Goal: Task Accomplishment & Management: Manage account settings

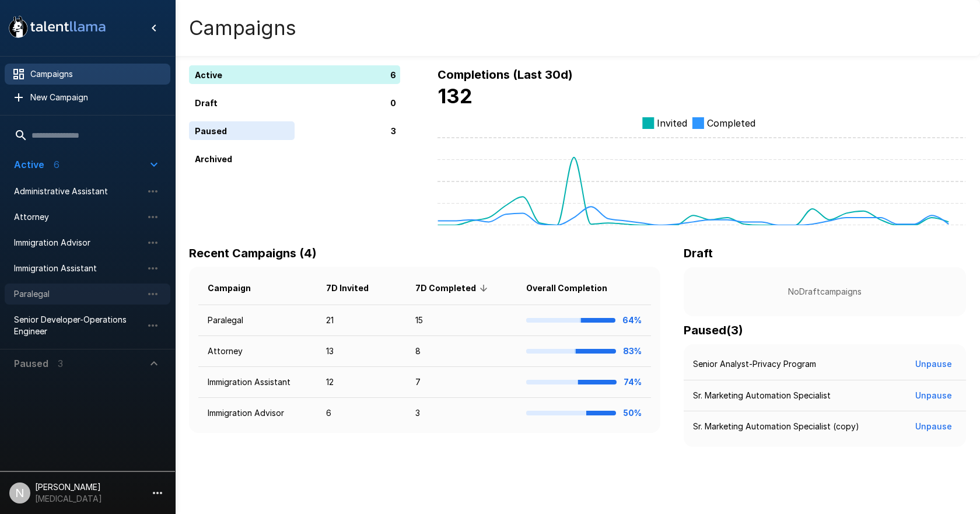
click at [40, 289] on span "Paralegal" at bounding box center [78, 294] width 128 height 12
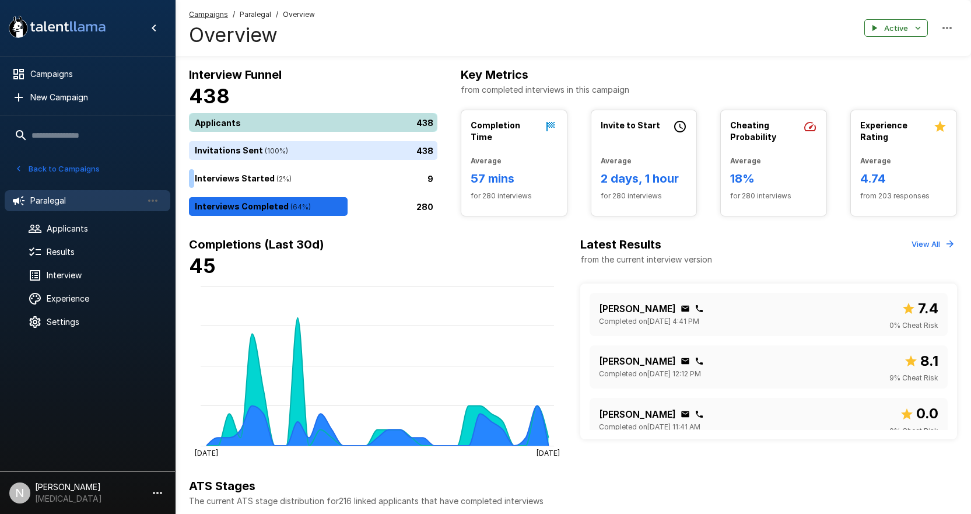
click at [233, 114] on div "438" at bounding box center [315, 122] width 253 height 19
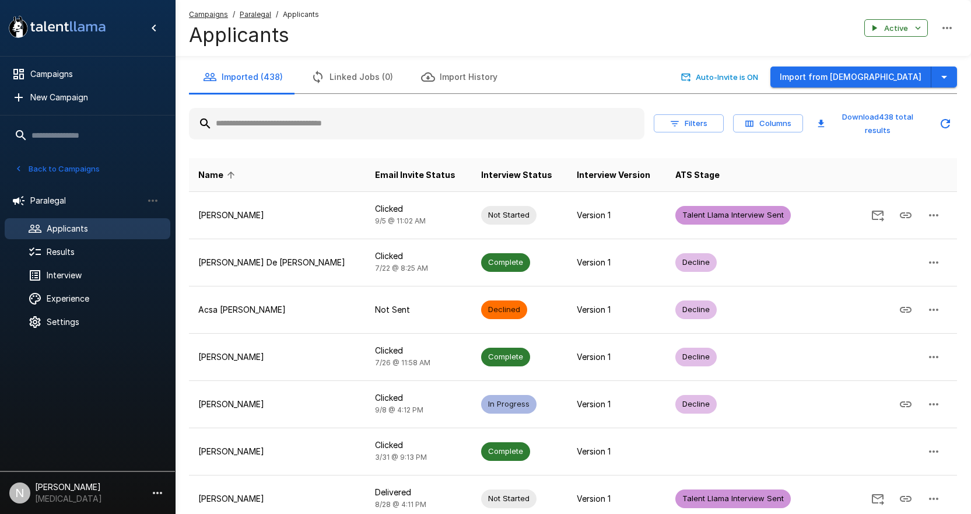
click at [283, 123] on input "text" at bounding box center [416, 123] width 455 height 21
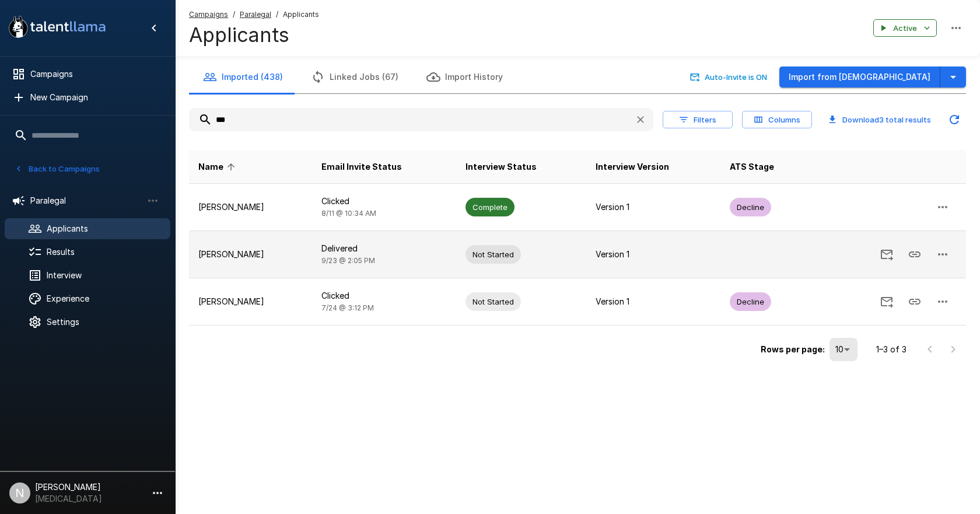
type input "***"
click at [257, 248] on p "[PERSON_NAME]" at bounding box center [250, 254] width 104 height 12
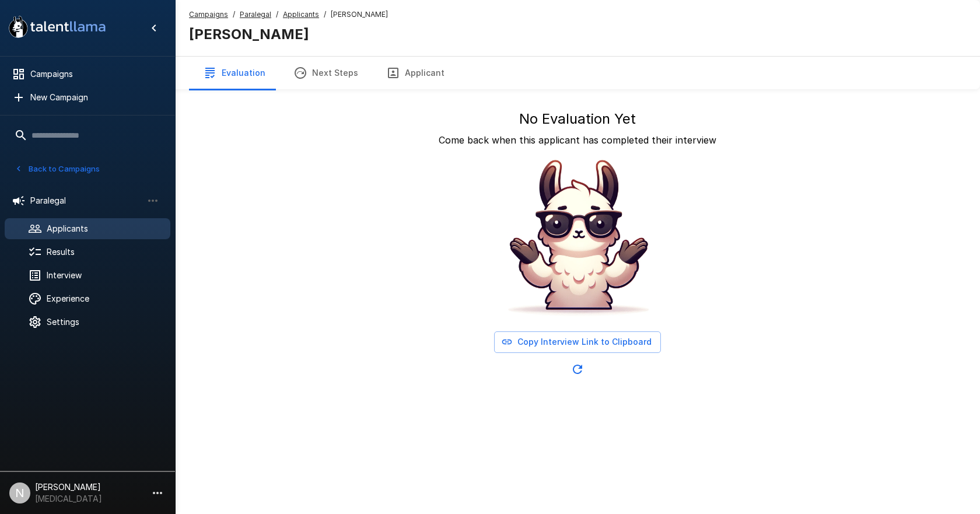
click at [400, 68] on button "Applicant" at bounding box center [415, 73] width 86 height 33
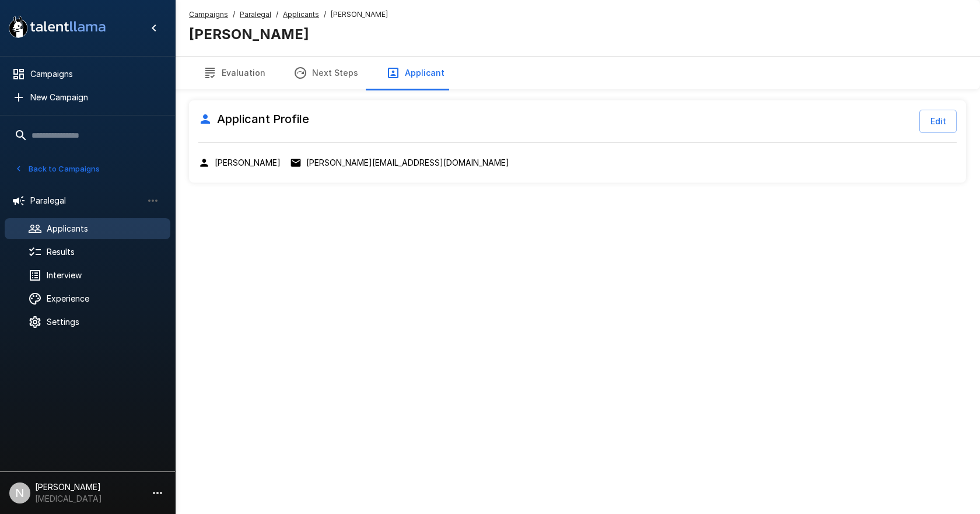
drag, startPoint x: 329, startPoint y: 69, endPoint x: 249, endPoint y: 69, distance: 80.5
click at [249, 69] on button "Evaluation" at bounding box center [234, 73] width 90 height 33
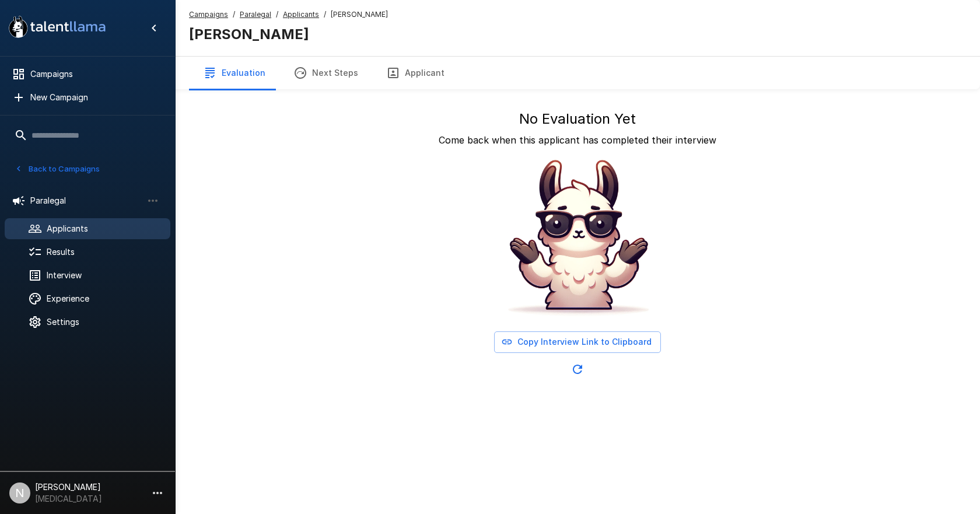
click at [297, 12] on u "Applicants" at bounding box center [301, 14] width 36 height 9
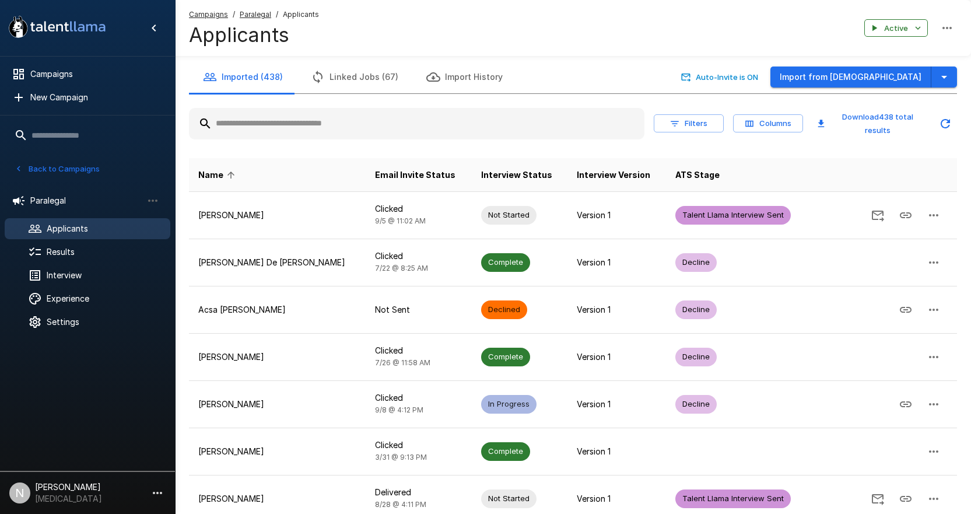
click at [245, 124] on input "text" at bounding box center [416, 123] width 455 height 21
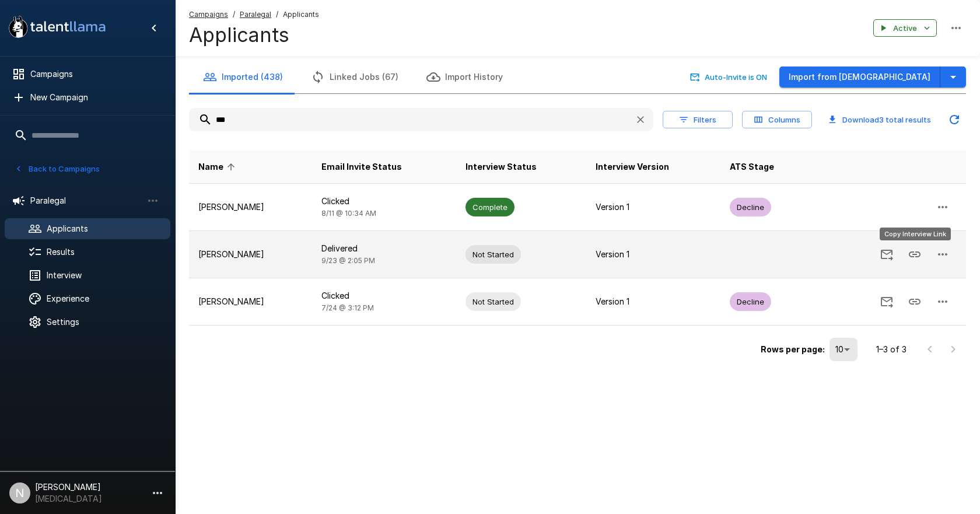
type input "***"
click at [909, 254] on icon "Copy Interview Link" at bounding box center [914, 254] width 12 height 6
